Goal: Task Accomplishment & Management: Manage account settings

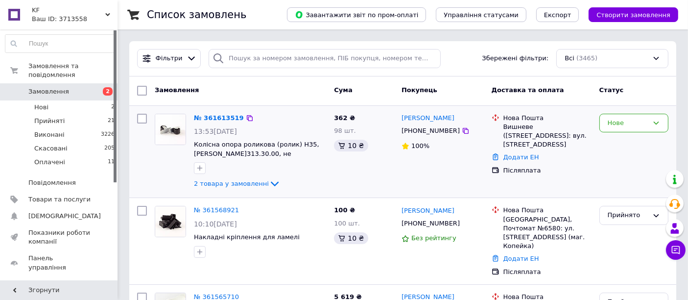
click at [278, 132] on div "13:53[DATE]" at bounding box center [260, 131] width 132 height 10
drag, startPoint x: 278, startPoint y: 132, endPoint x: 260, endPoint y: 123, distance: 20.1
click at [274, 129] on div "13:53[DATE]" at bounding box center [260, 131] width 132 height 10
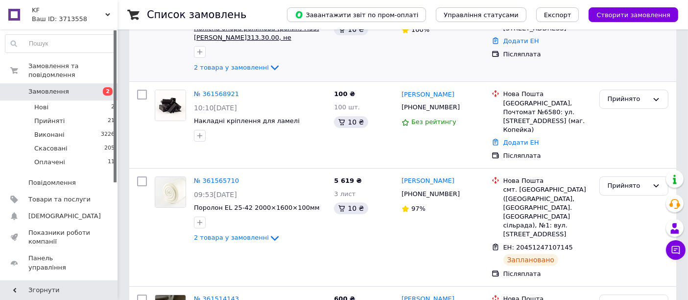
scroll to position [217, 0]
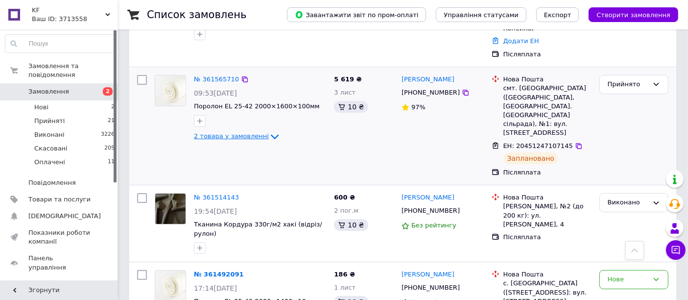
click at [269, 131] on icon at bounding box center [275, 137] width 12 height 12
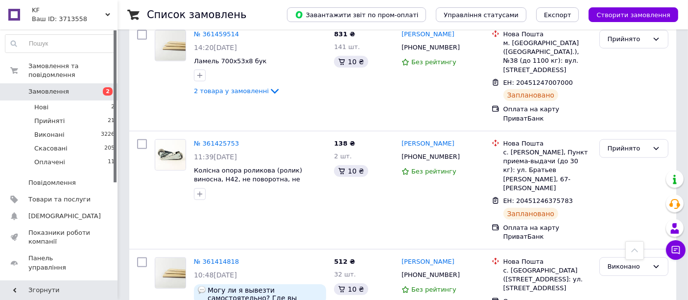
scroll to position [870, 0]
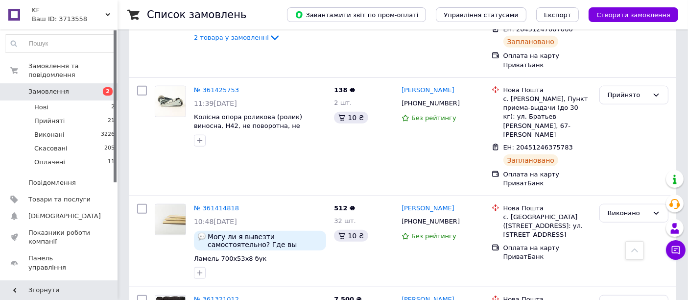
click at [215, 204] on link "№ 361414818" at bounding box center [216, 207] width 45 height 7
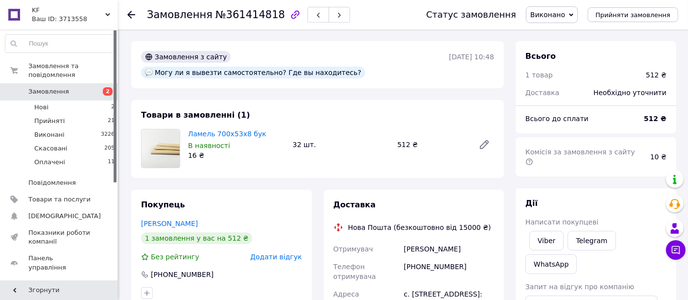
click at [57, 87] on span "Замовлення" at bounding box center [48, 91] width 41 height 9
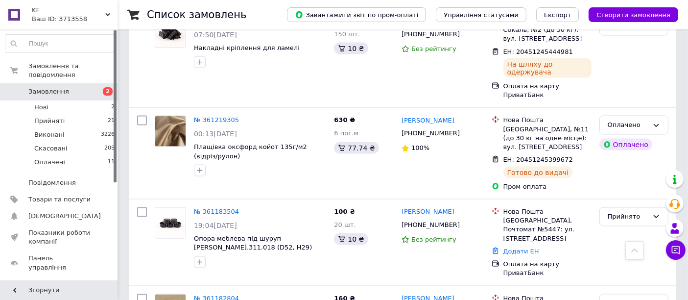
scroll to position [1567, 0]
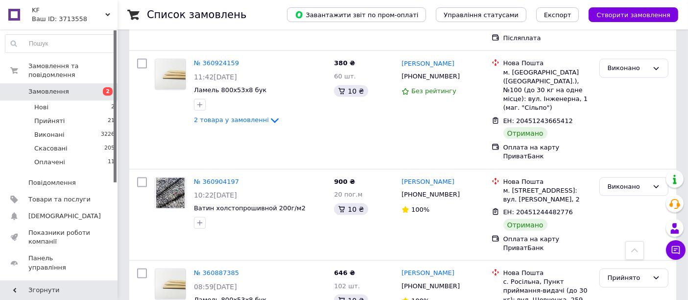
scroll to position [1508, 0]
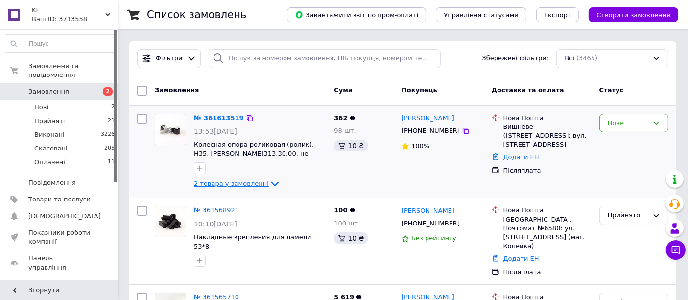
click at [223, 185] on span "2 товара у замовленні" at bounding box center [231, 183] width 75 height 7
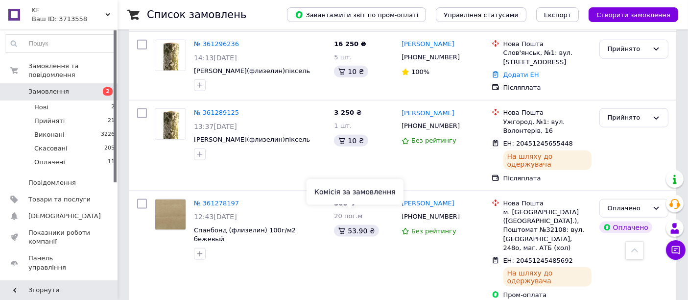
scroll to position [1305, 0]
